Goal: Check status: Check status

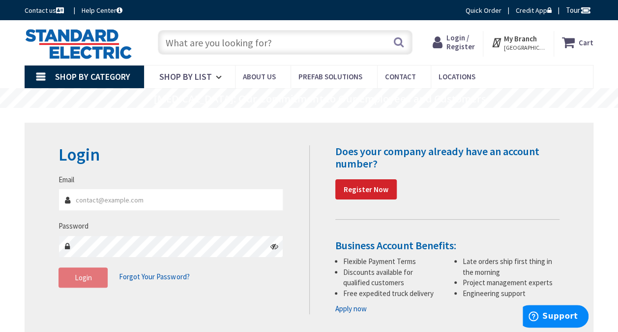
type input "[EMAIL_ADDRESS][DOMAIN_NAME]"
click at [80, 274] on span "Login" at bounding box center [83, 277] width 17 height 9
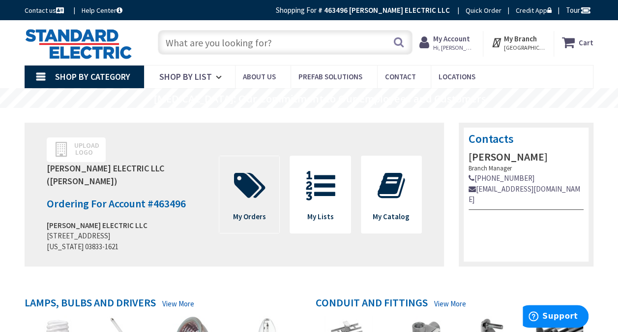
click at [261, 177] on icon at bounding box center [249, 186] width 41 height 30
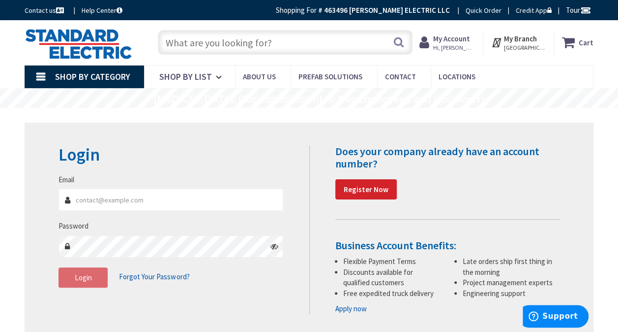
type input "BillMurphyElectric@gmail.com"
click at [464, 40] on strong "My Account" at bounding box center [451, 38] width 37 height 9
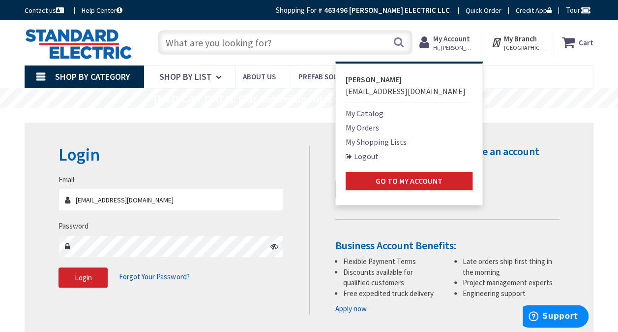
click at [366, 127] on link "My Orders" at bounding box center [362, 128] width 33 height 12
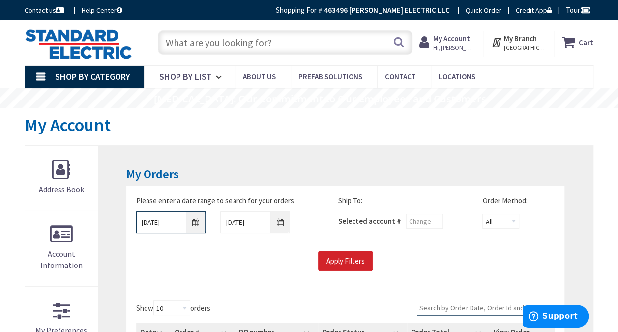
click at [196, 222] on input "[DATE]" at bounding box center [170, 222] width 69 height 22
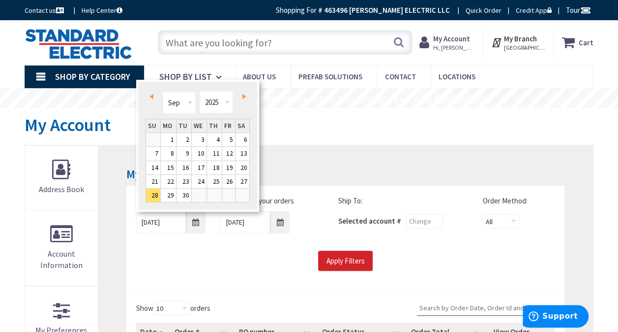
click at [152, 96] on span "Prev" at bounding box center [152, 96] width 4 height 5
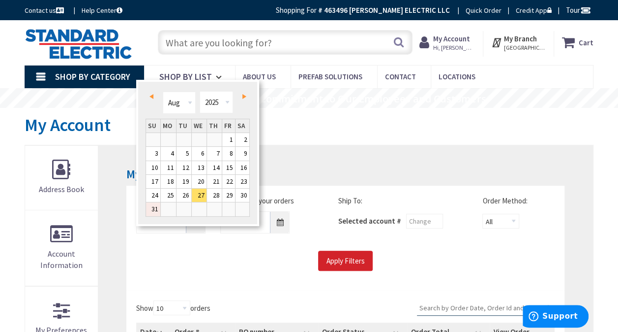
click at [153, 207] on link "31" at bounding box center [153, 208] width 14 height 13
type input "[DATE]"
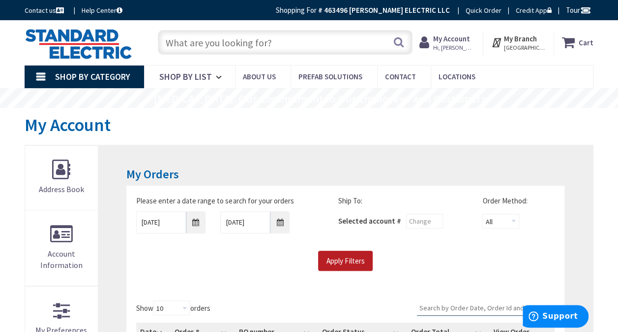
click at [334, 257] on input "Apply Filters" at bounding box center [345, 260] width 55 height 21
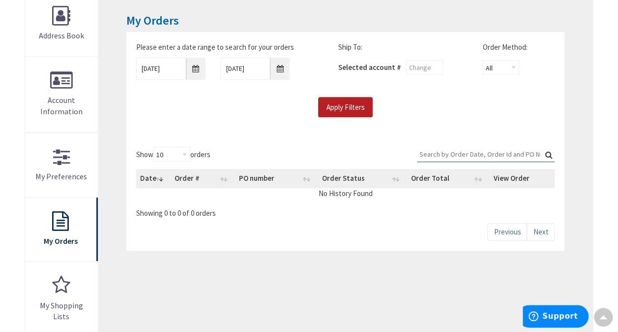
scroll to position [157, 0]
